Goal: Task Accomplishment & Management: Manage account settings

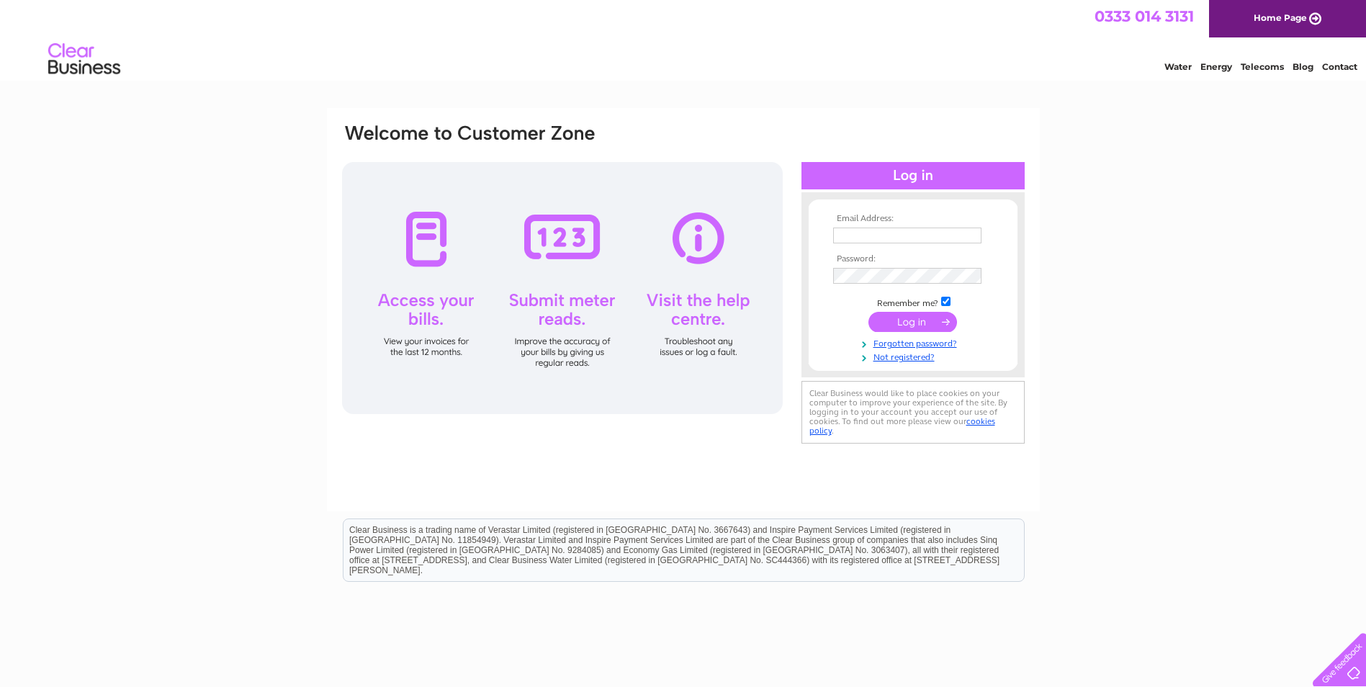
type input "admin@whlpd.com"
click at [909, 324] on input "submit" at bounding box center [913, 322] width 89 height 20
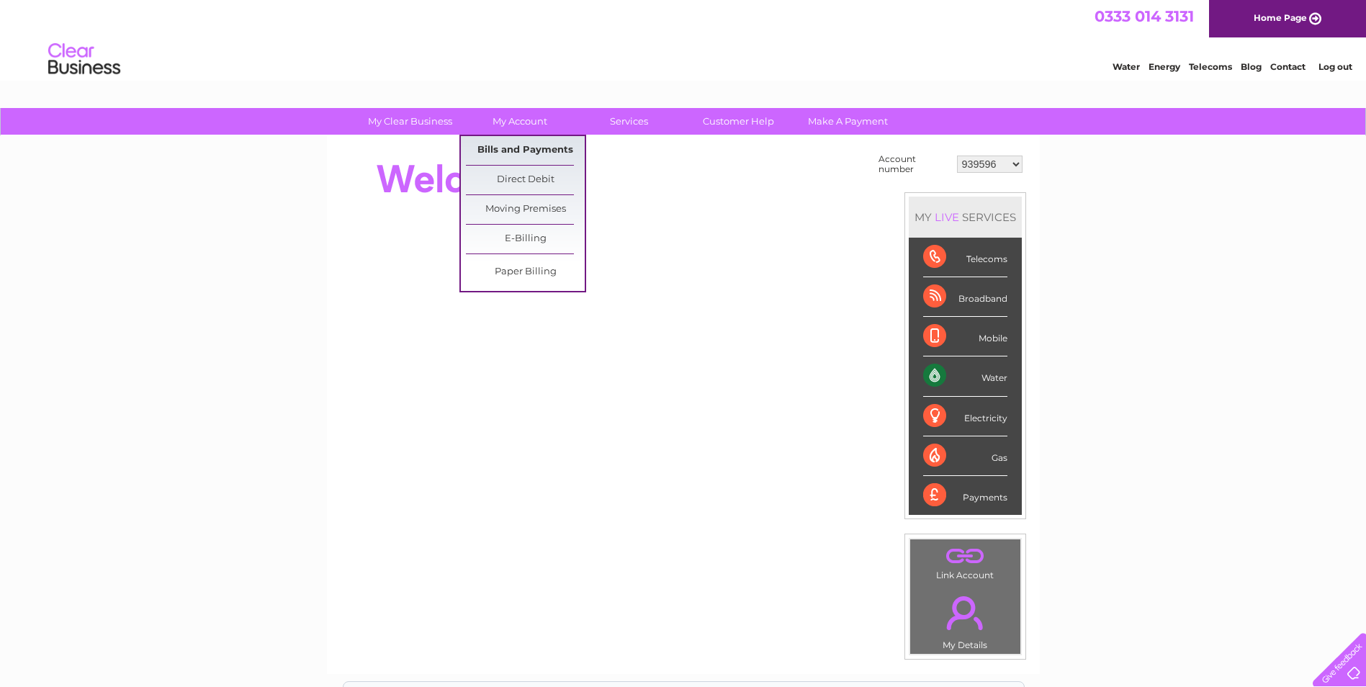
click at [525, 151] on link "Bills and Payments" at bounding box center [525, 150] width 119 height 29
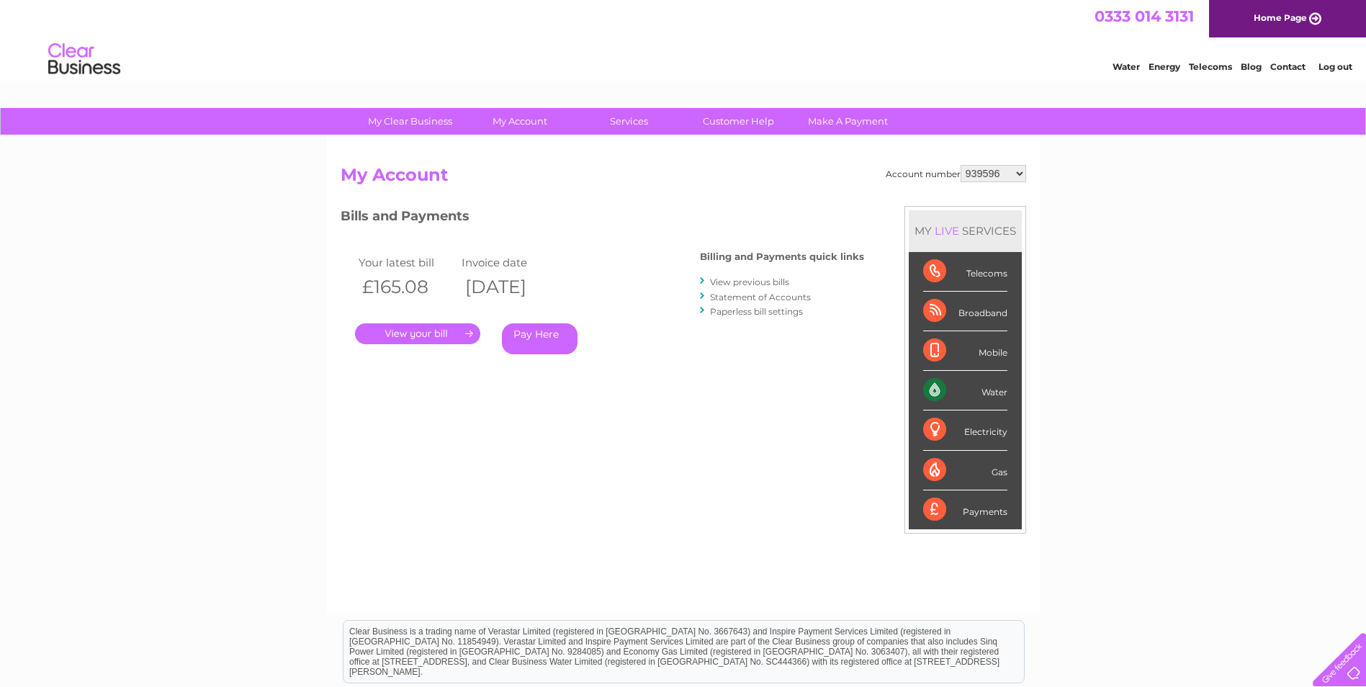
click at [435, 332] on link "." at bounding box center [417, 333] width 125 height 21
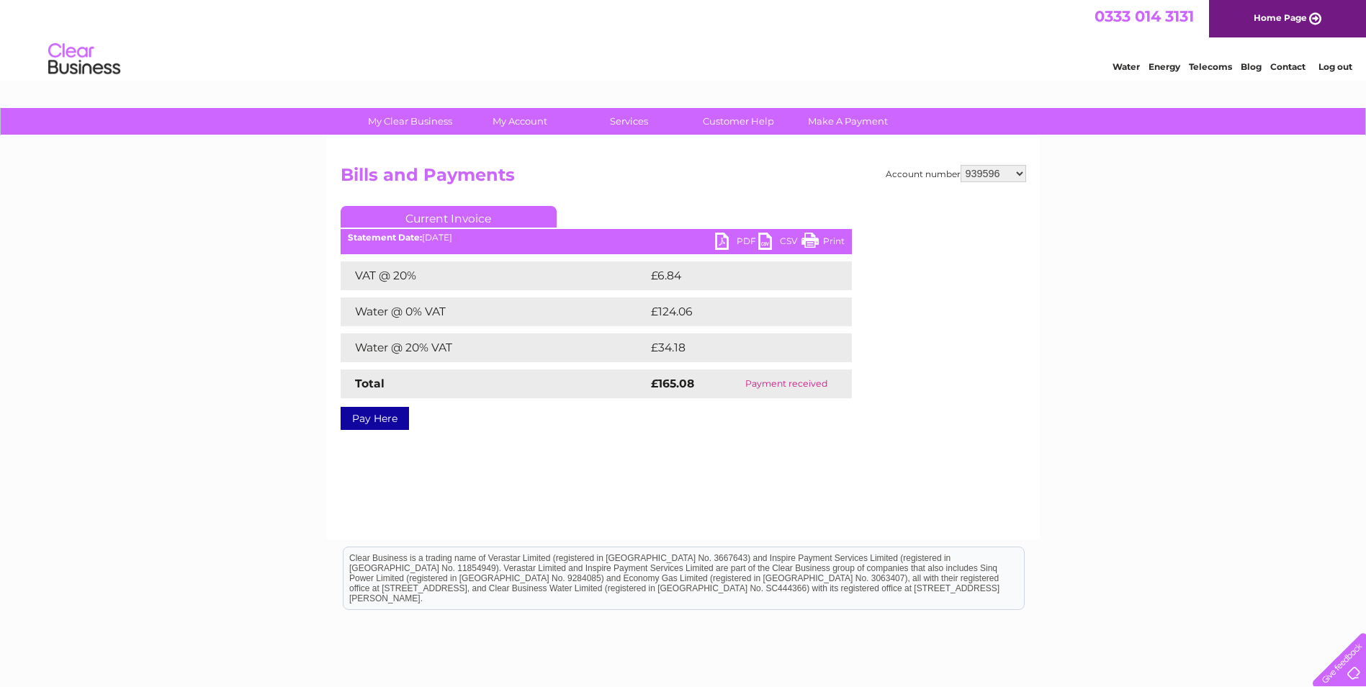
click at [733, 237] on link "PDF" at bounding box center [736, 243] width 43 height 21
